Goal: Task Accomplishment & Management: Complete application form

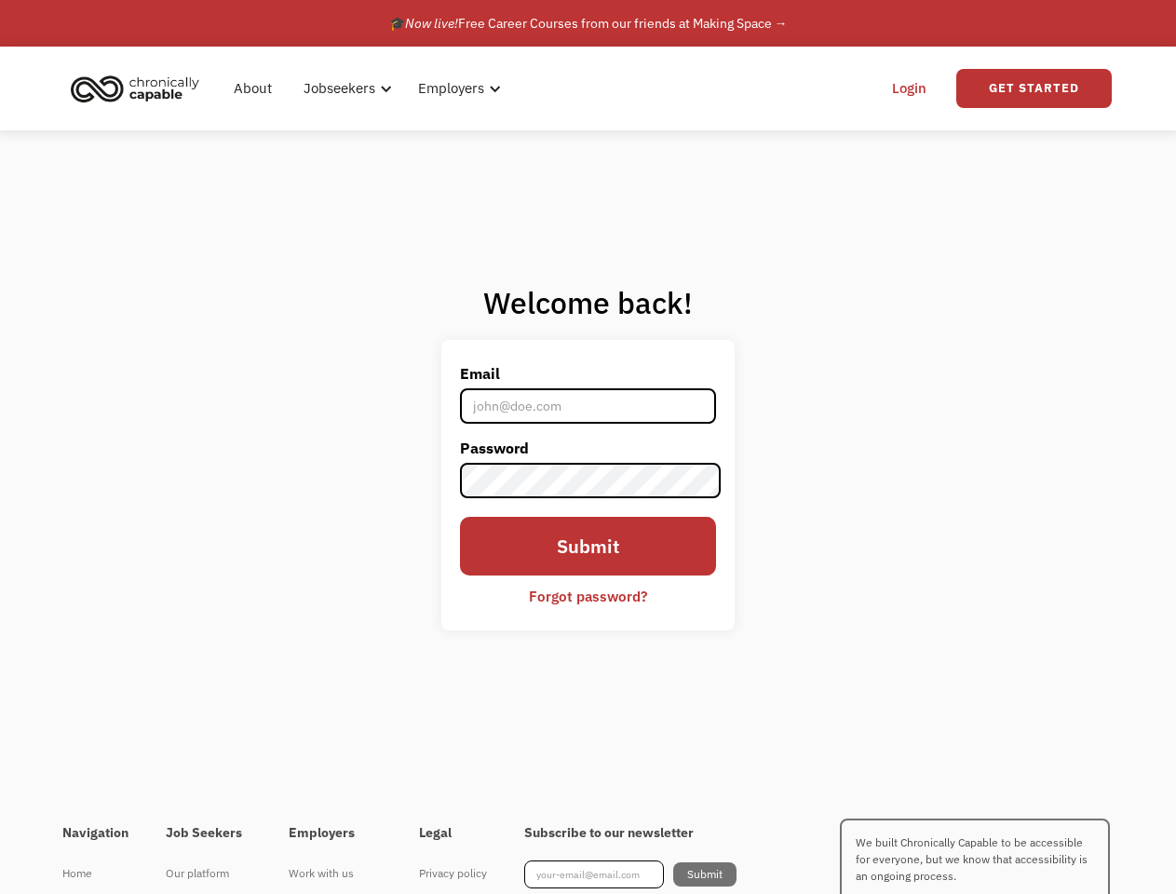
click at [587, 447] on label "Password" at bounding box center [588, 448] width 257 height 30
click at [369, 88] on div "Jobseekers" at bounding box center [341, 88] width 72 height 22
click at [344, 88] on div "Jobseekers" at bounding box center [341, 88] width 72 height 22
click at [455, 88] on div "Employers" at bounding box center [453, 88] width 66 height 22
click at [1033, 88] on link "Get Started" at bounding box center [1033, 88] width 155 height 39
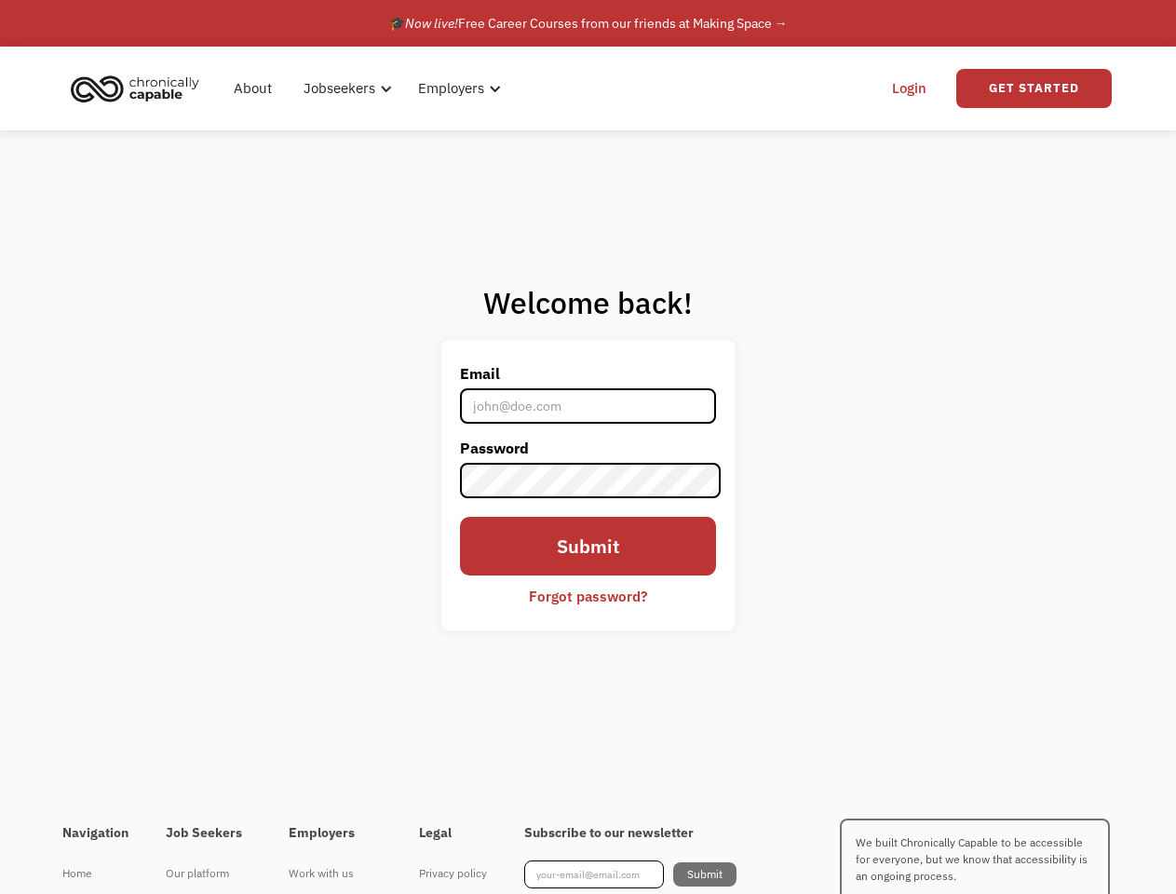
click at [0, 0] on div "I'm looking for work Join as a job seeker" at bounding box center [0, 0] width 0 height 0
click at [588, 596] on div "I'm looking for work Join as a job seeker" at bounding box center [391, 475] width 396 height 393
